Goal: Communication & Community: Answer question/provide support

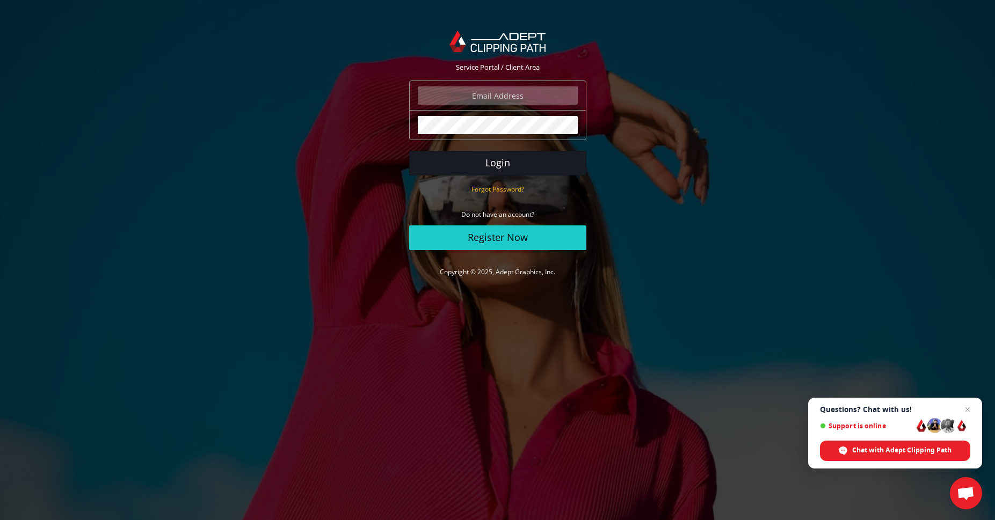
type input "ed@edwinmarcow.com"
click at [505, 163] on button "Login" at bounding box center [497, 163] width 177 height 25
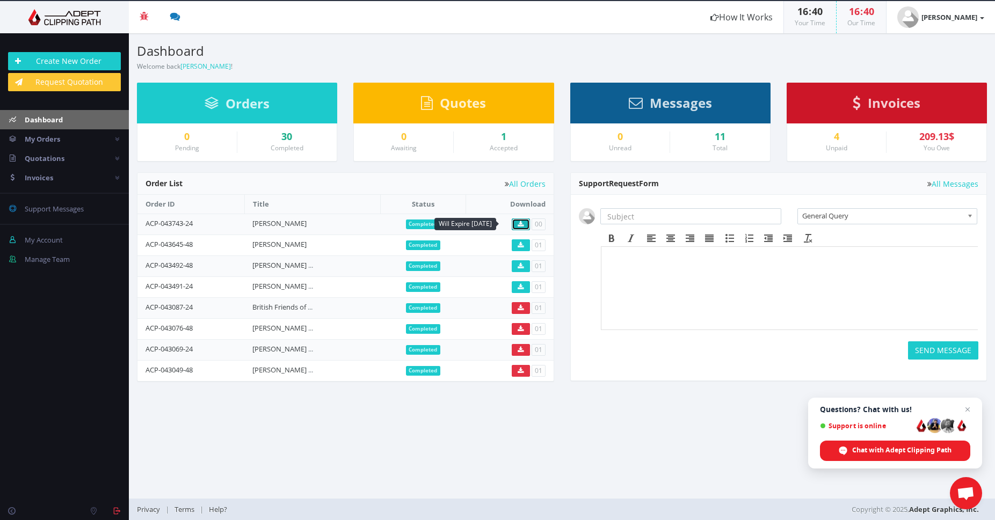
click at [518, 223] on icon at bounding box center [520, 224] width 6 height 6
click at [923, 352] on button "SEND MESSAGE" at bounding box center [943, 350] width 70 height 18
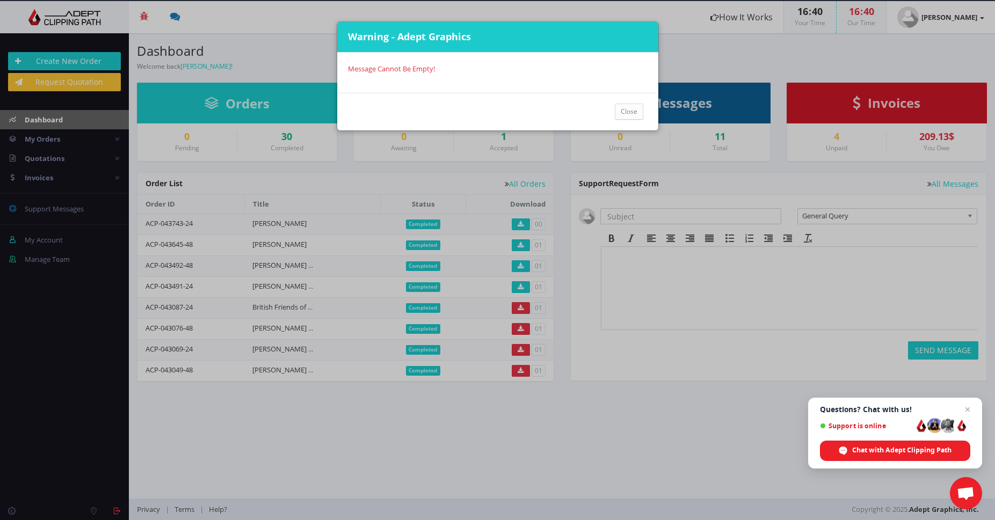
click at [478, 75] on div "Message Cannot Be Empty!" at bounding box center [497, 69] width 321 height 32
drag, startPoint x: 773, startPoint y: 336, endPoint x: 770, endPoint y: 331, distance: 6.3
click at [772, 334] on div "Warning - Adept Graphics Message Cannot Be Empty! Close" at bounding box center [497, 260] width 995 height 520
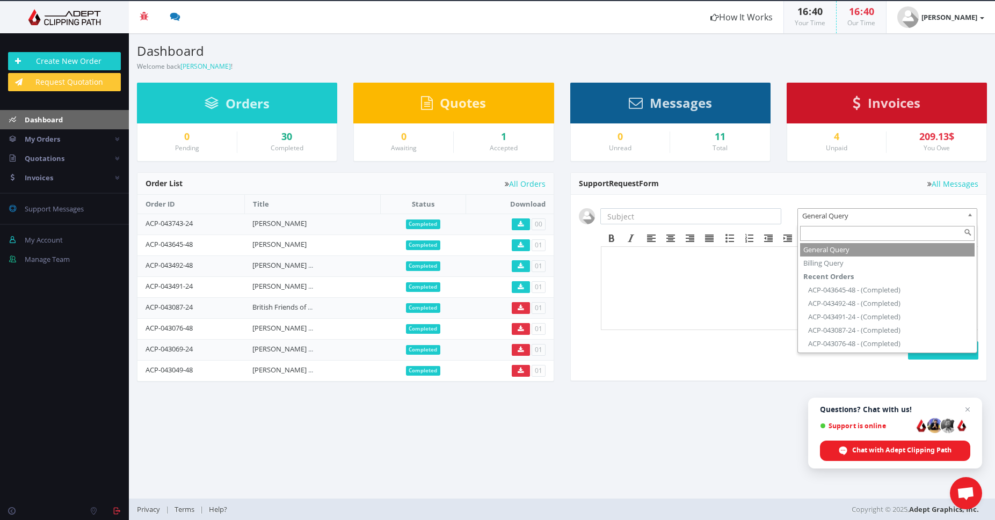
click at [878, 217] on span "General Query" at bounding box center [882, 216] width 160 height 14
click at [742, 293] on body at bounding box center [789, 280] width 368 height 54
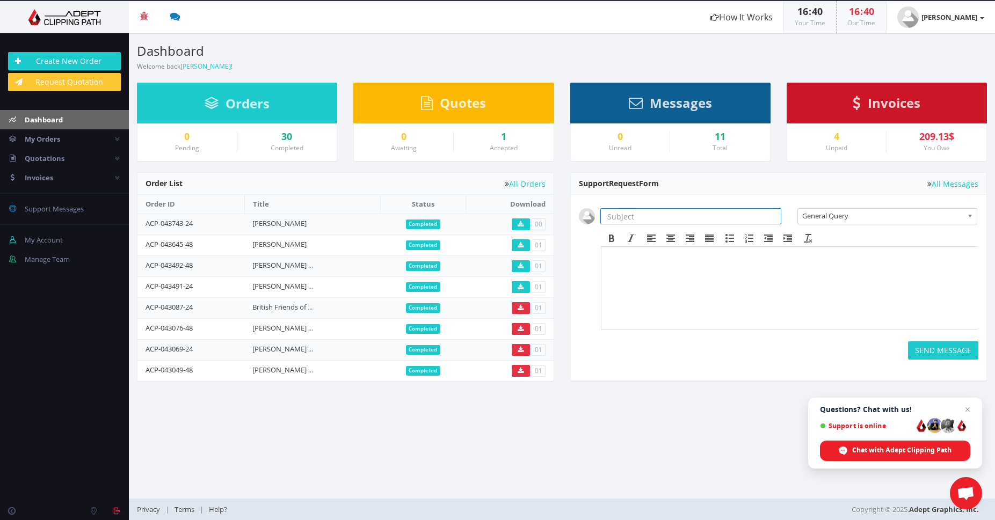
click at [638, 216] on input "text" at bounding box center [690, 216] width 181 height 16
type input "J"
type input "[PERSON_NAME]"
click at [675, 258] on p at bounding box center [789, 256] width 368 height 6
click at [635, 290] on body "Hi Adept, Thank you very much for doing this so quickly not in 24 hours but I t…" at bounding box center [789, 281] width 368 height 56
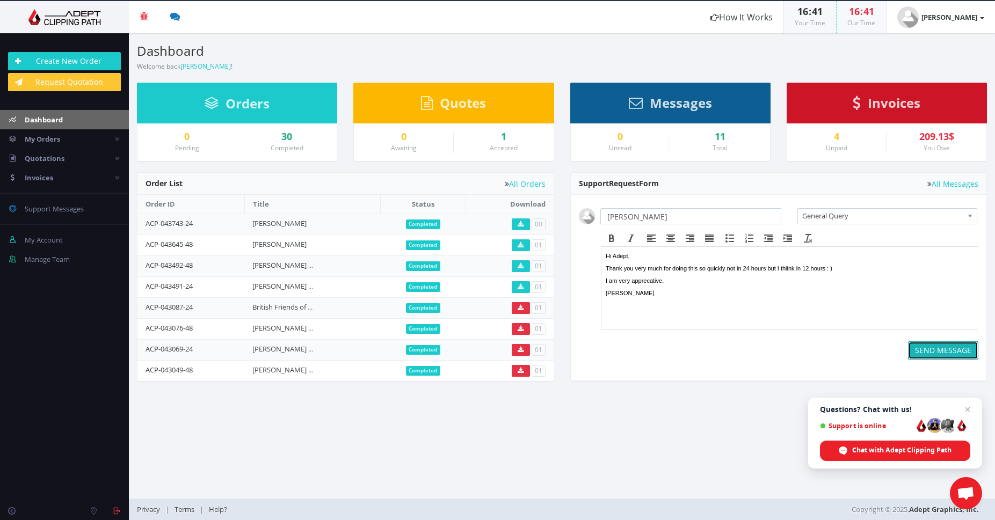
click at [944, 352] on button "SEND MESSAGE" at bounding box center [943, 350] width 70 height 18
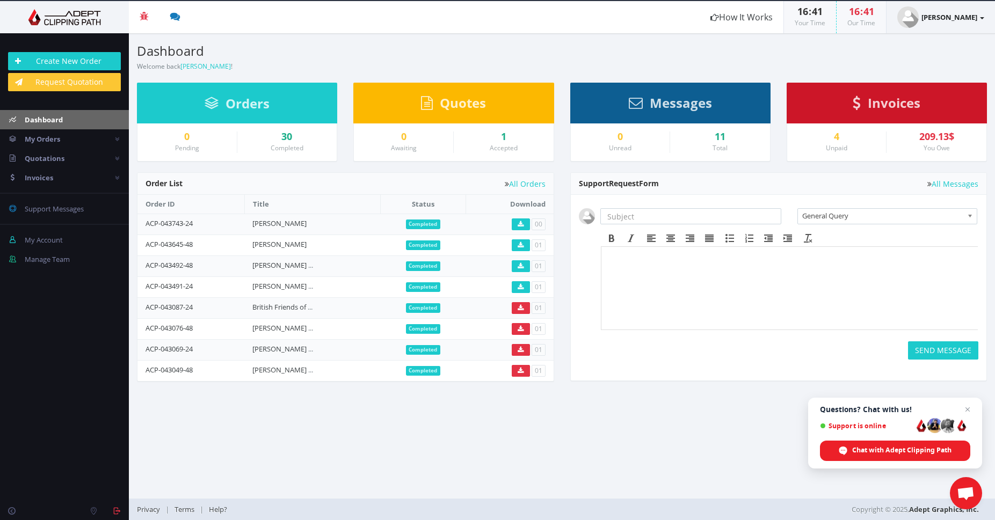
click at [964, 16] on strong "[PERSON_NAME]" at bounding box center [949, 17] width 56 height 10
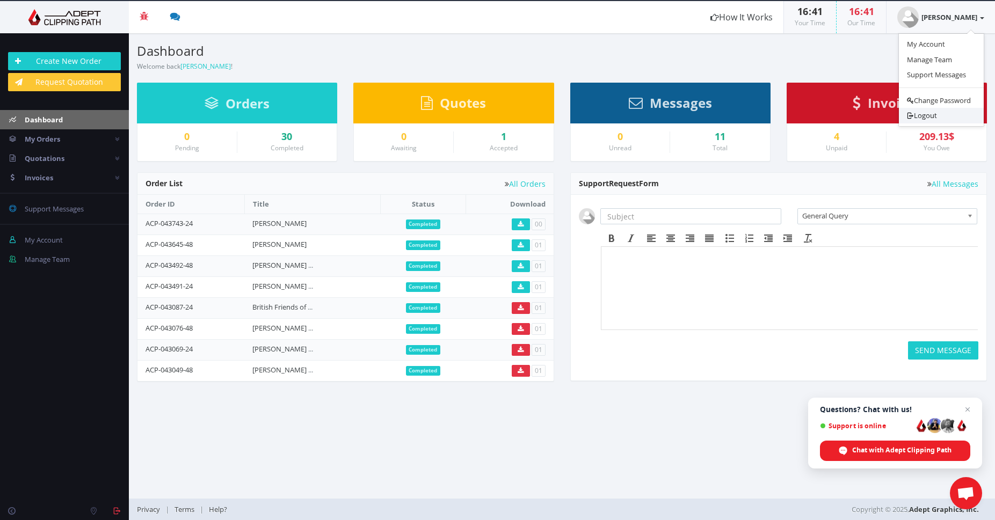
click at [923, 115] on link "Logout" at bounding box center [940, 116] width 85 height 16
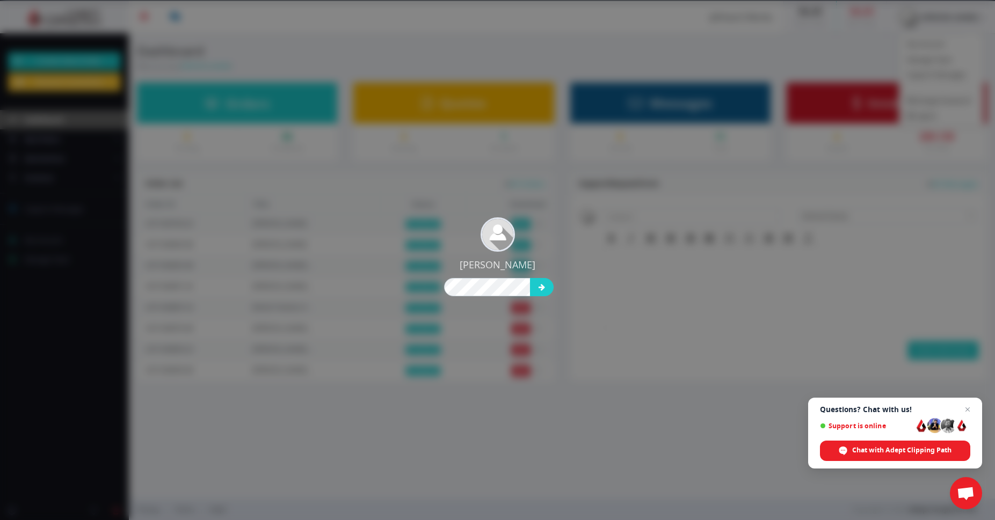
click at [576, 438] on div "[PERSON_NAME]" at bounding box center [497, 260] width 995 height 520
click at [665, 276] on div "[PERSON_NAME]" at bounding box center [497, 260] width 995 height 520
